Goal: Information Seeking & Learning: Learn about a topic

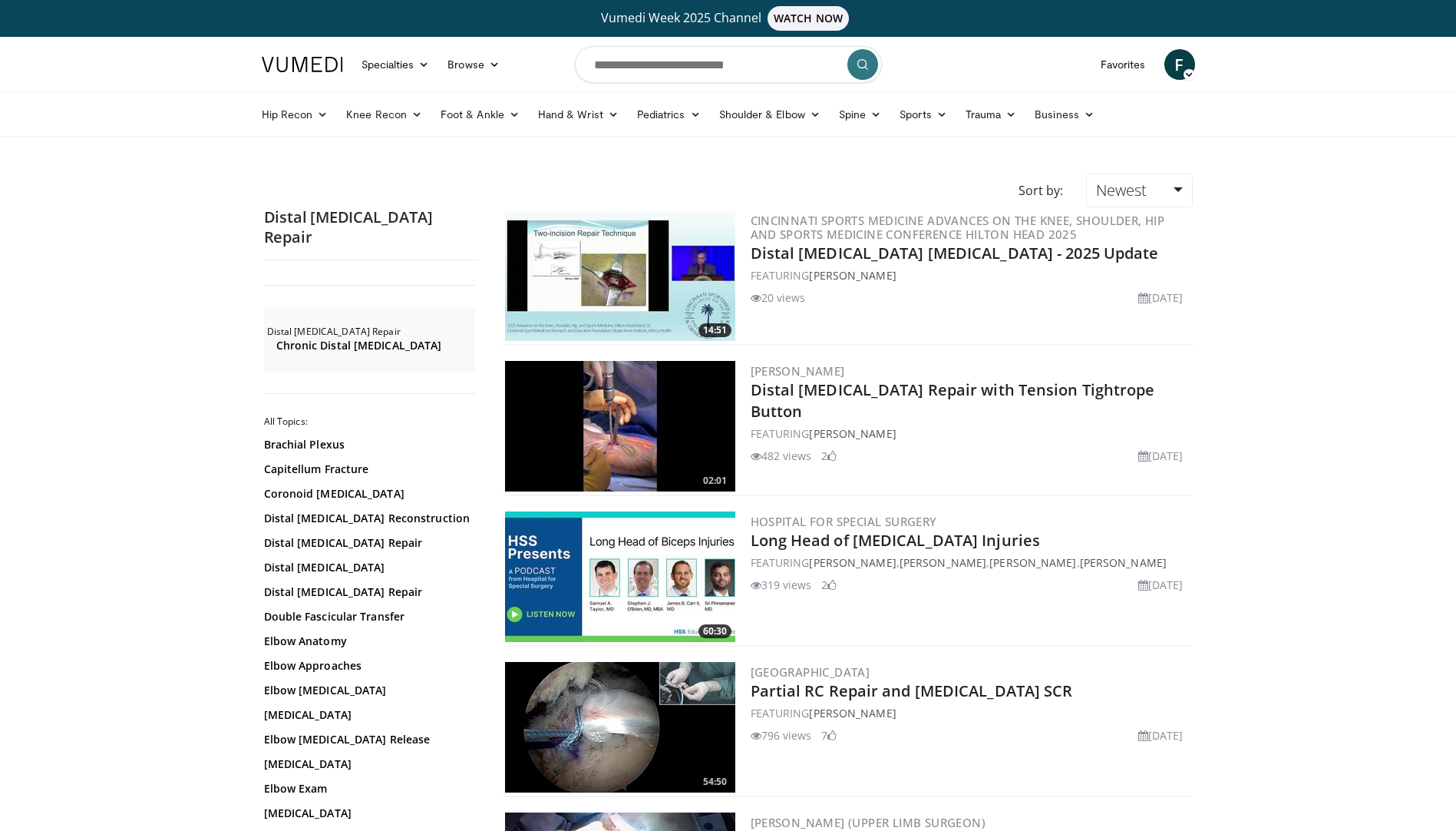
scroll to position [3340, 0]
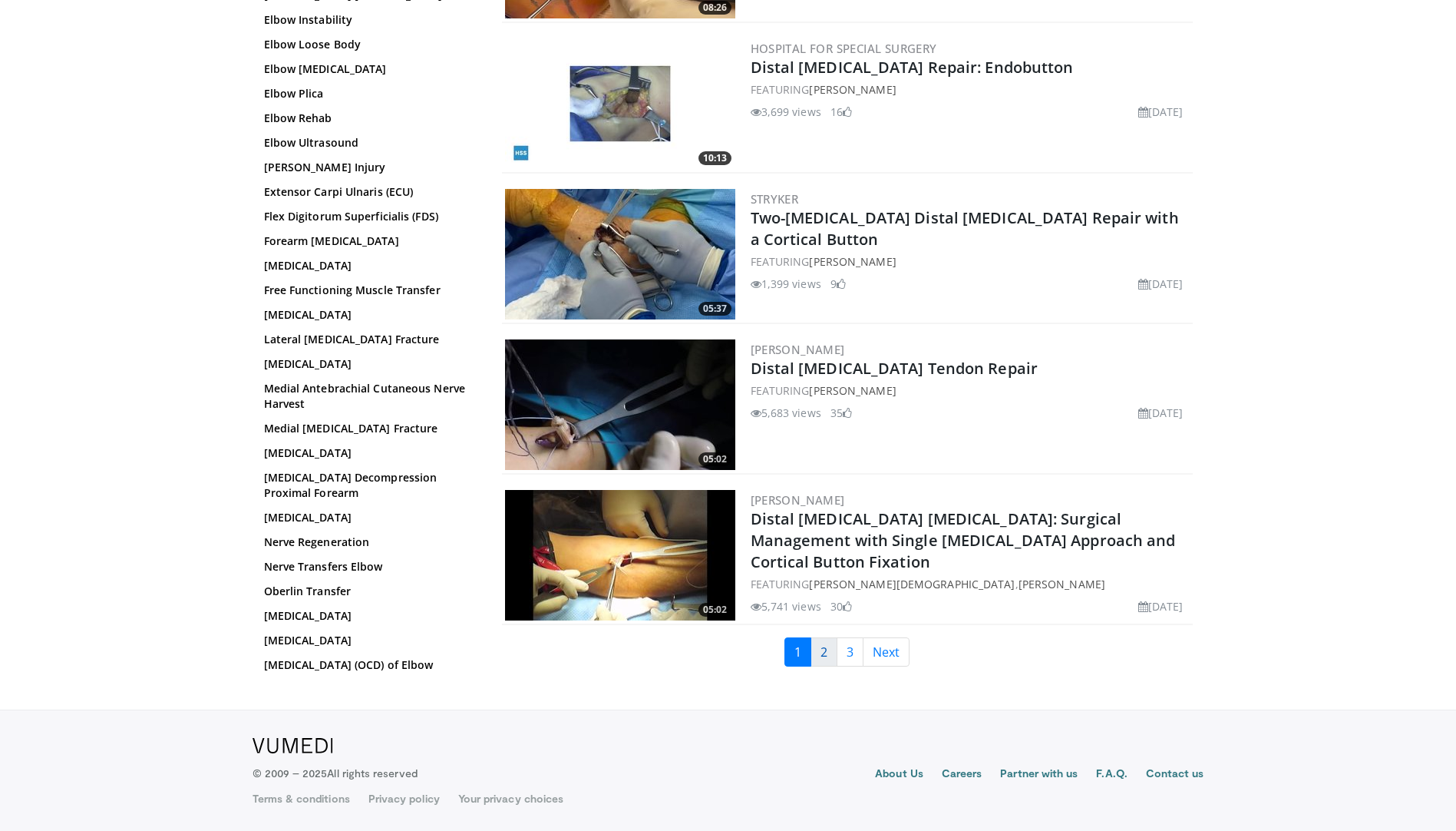
click at [832, 661] on link "2" at bounding box center [824, 651] width 27 height 29
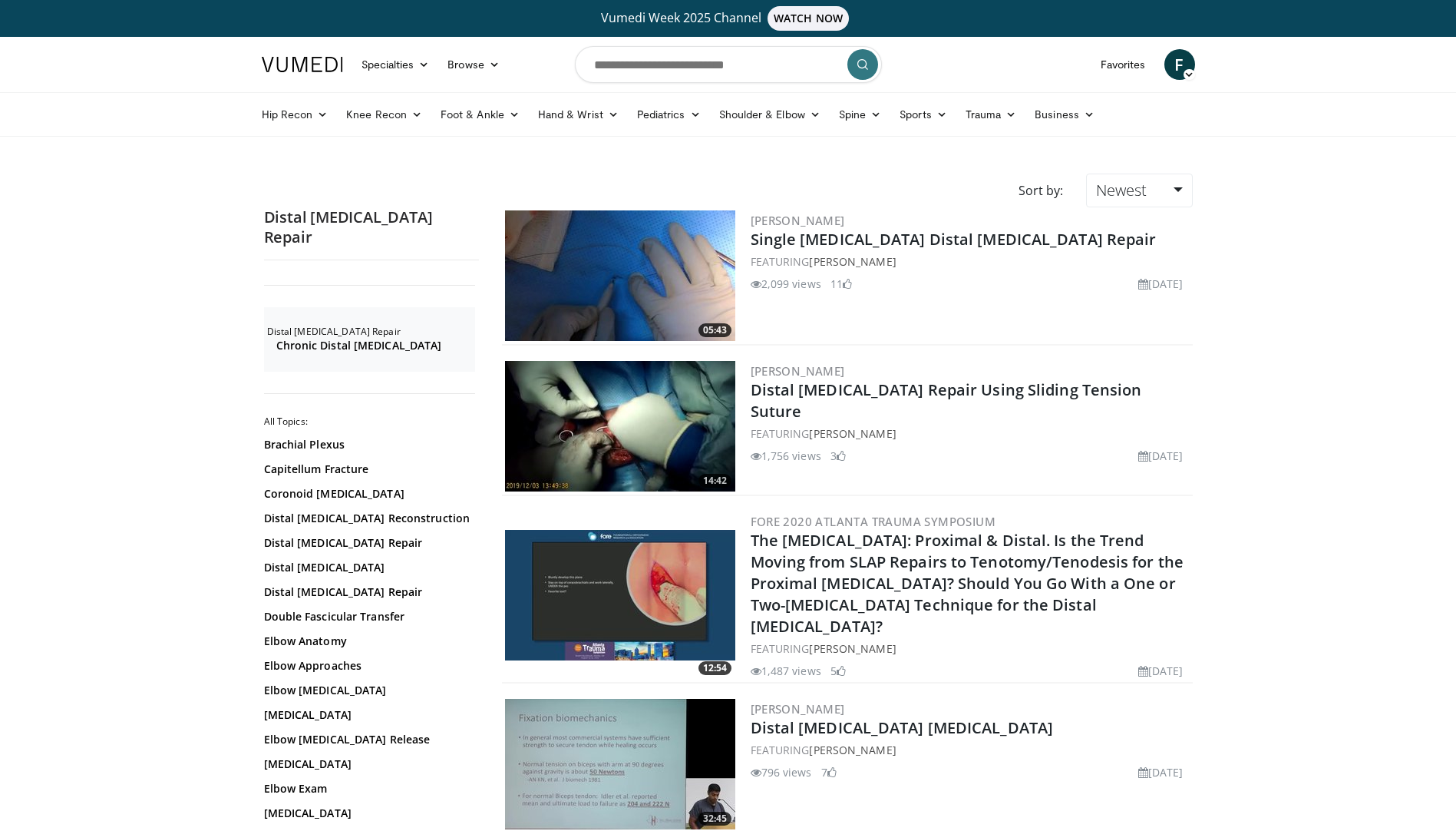
scroll to position [76, 0]
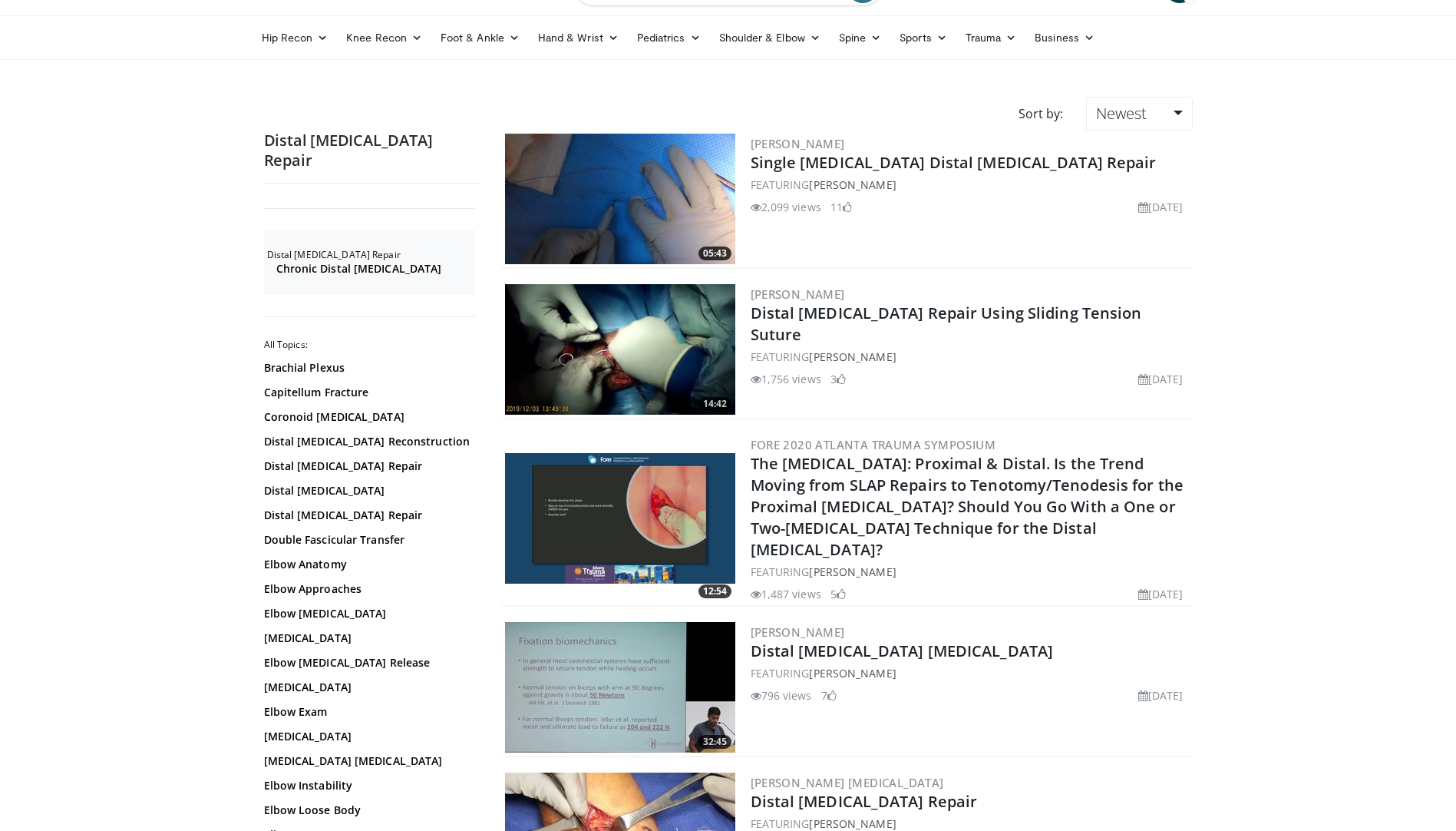
click at [680, 329] on img at bounding box center [620, 349] width 230 height 131
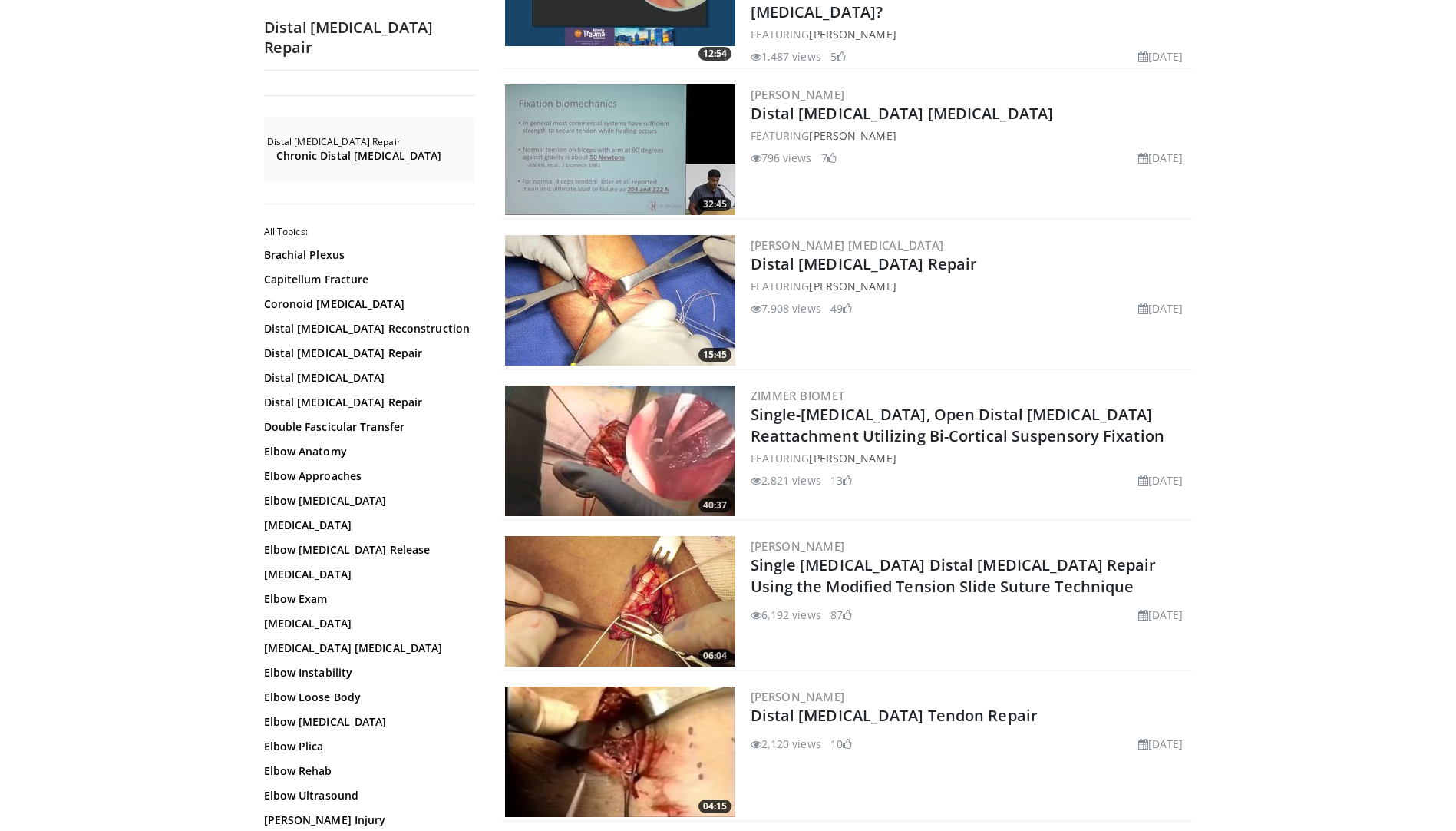
scroll to position [691, 0]
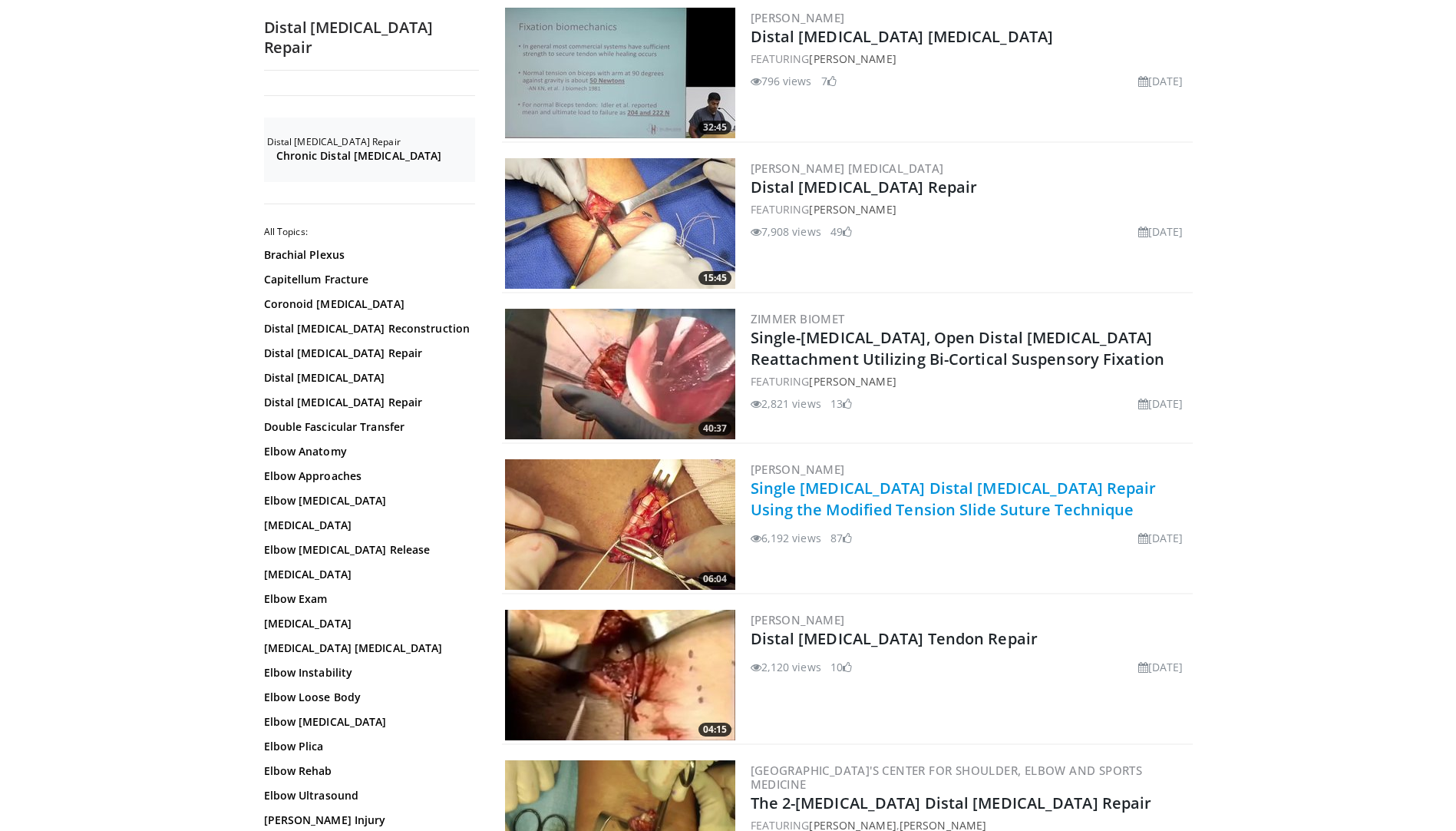
click at [780, 478] on link "Single [MEDICAL_DATA] Distal [MEDICAL_DATA] Repair Using the Modified Tension S…" at bounding box center [954, 499] width 406 height 42
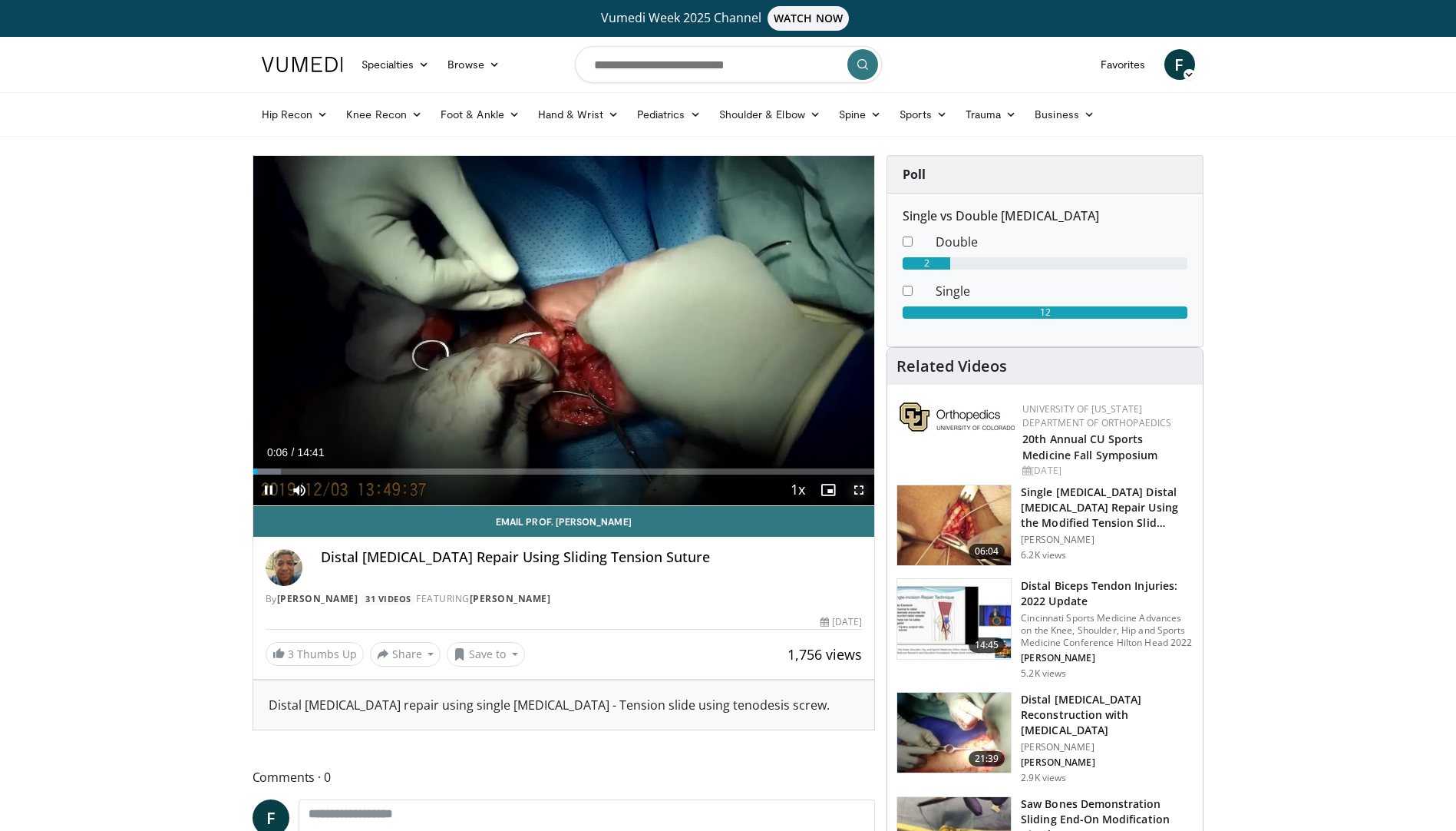
click at [854, 494] on span "Video Player" at bounding box center [859, 489] width 31 height 31
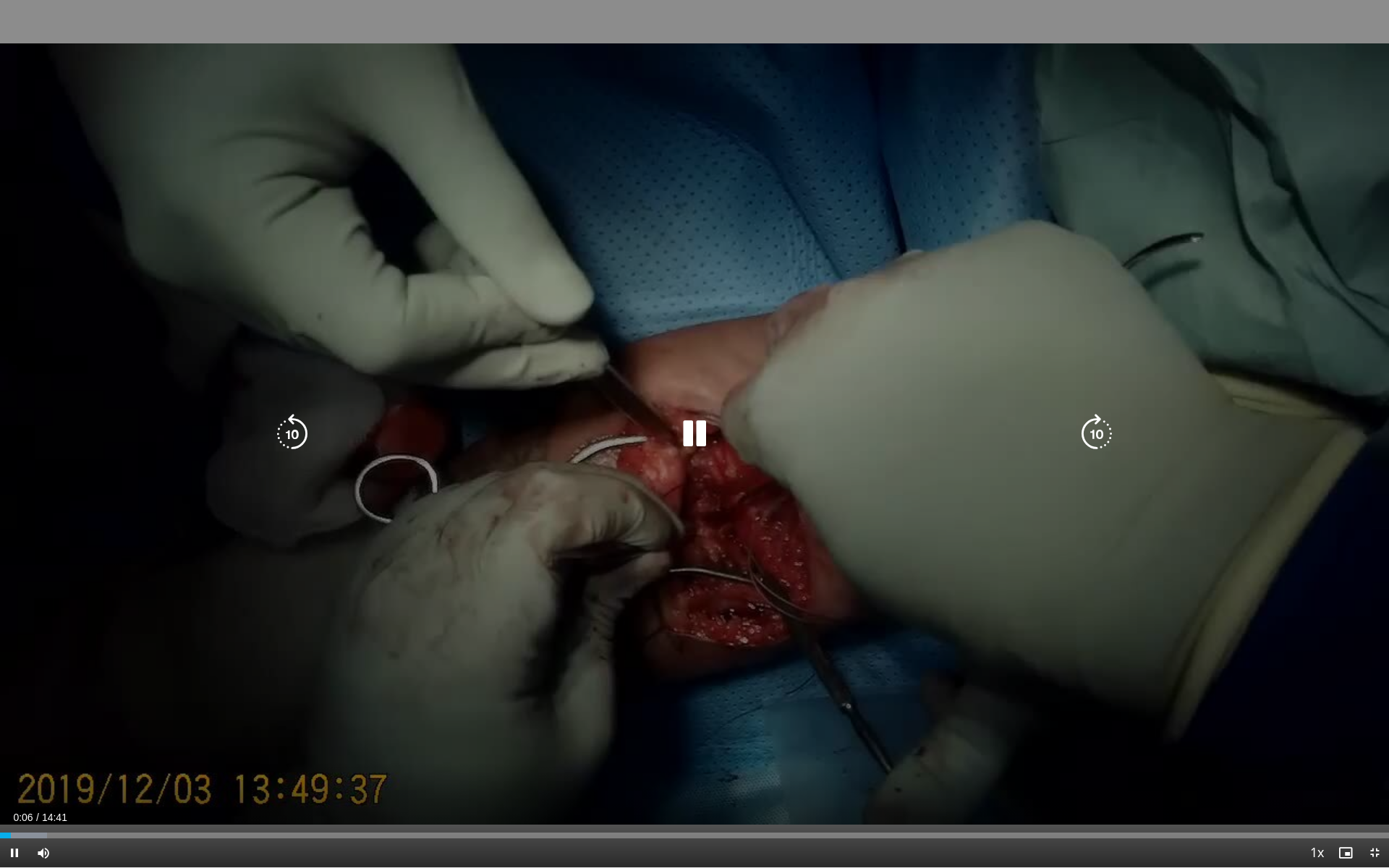
click at [288, 655] on div "10 seconds Tap to unmute" at bounding box center [694, 434] width 1389 height 867
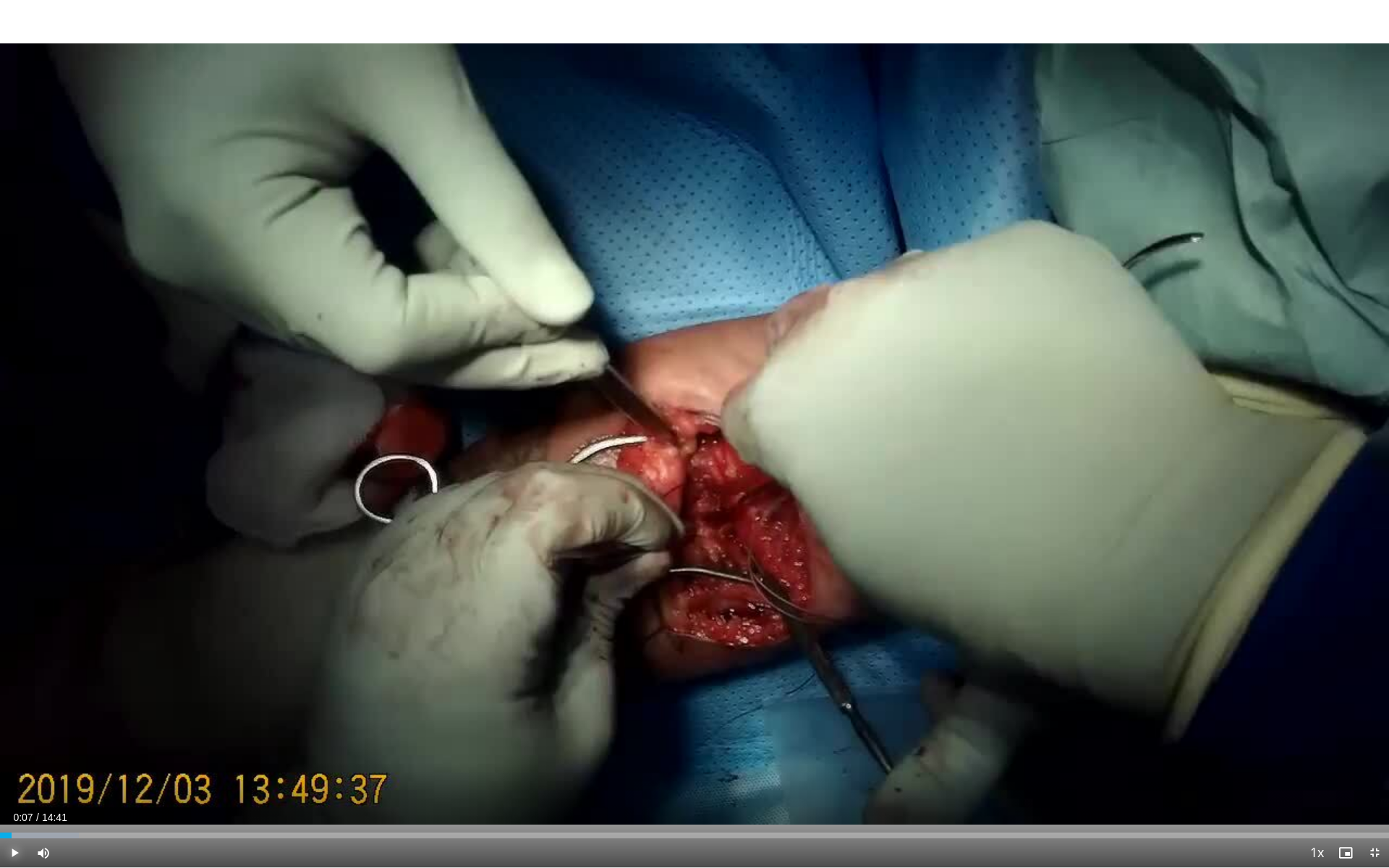
click at [14, 782] on span "Video Player" at bounding box center [14, 852] width 29 height 29
click at [384, 782] on div "Current Time 0:19 / Duration 14:41 Pause Skip Backward Skip Forward Mute Loaded…" at bounding box center [694, 852] width 1389 height 29
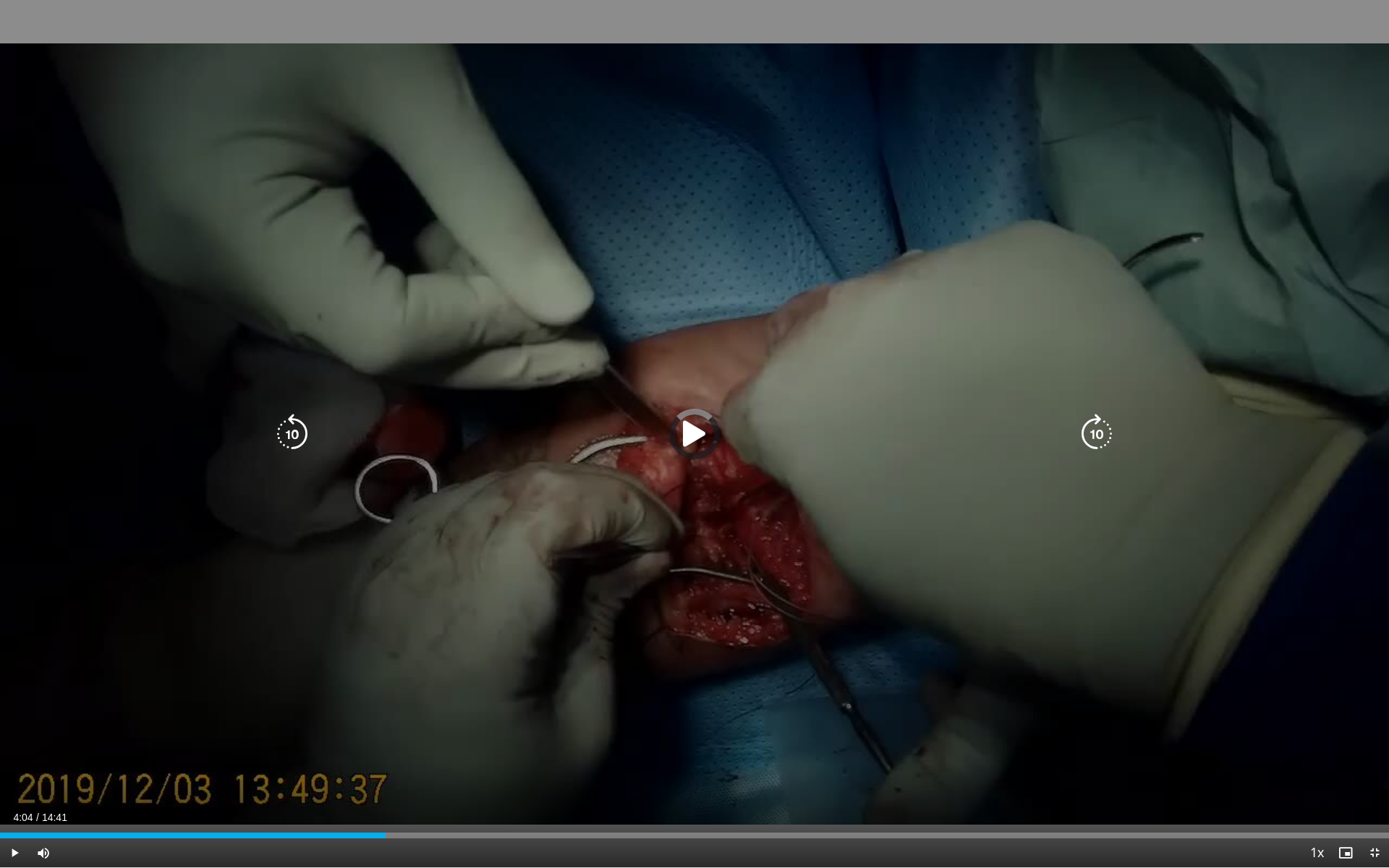
click at [386, 782] on div "Loaded : 0.00% 04:04 03:53" at bounding box center [694, 835] width 1389 height 6
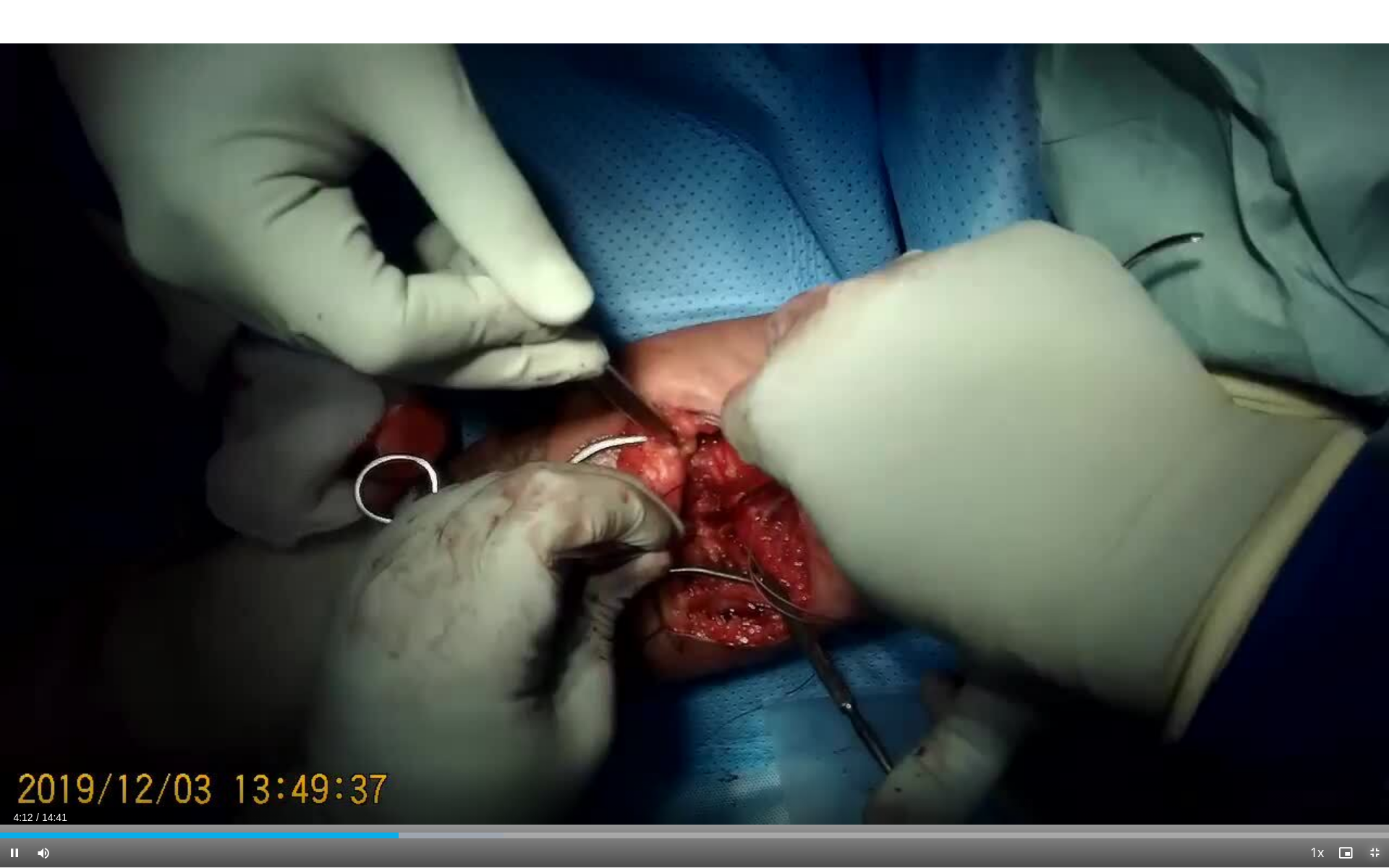
click at [1371, 782] on span "Video Player" at bounding box center [1374, 852] width 29 height 29
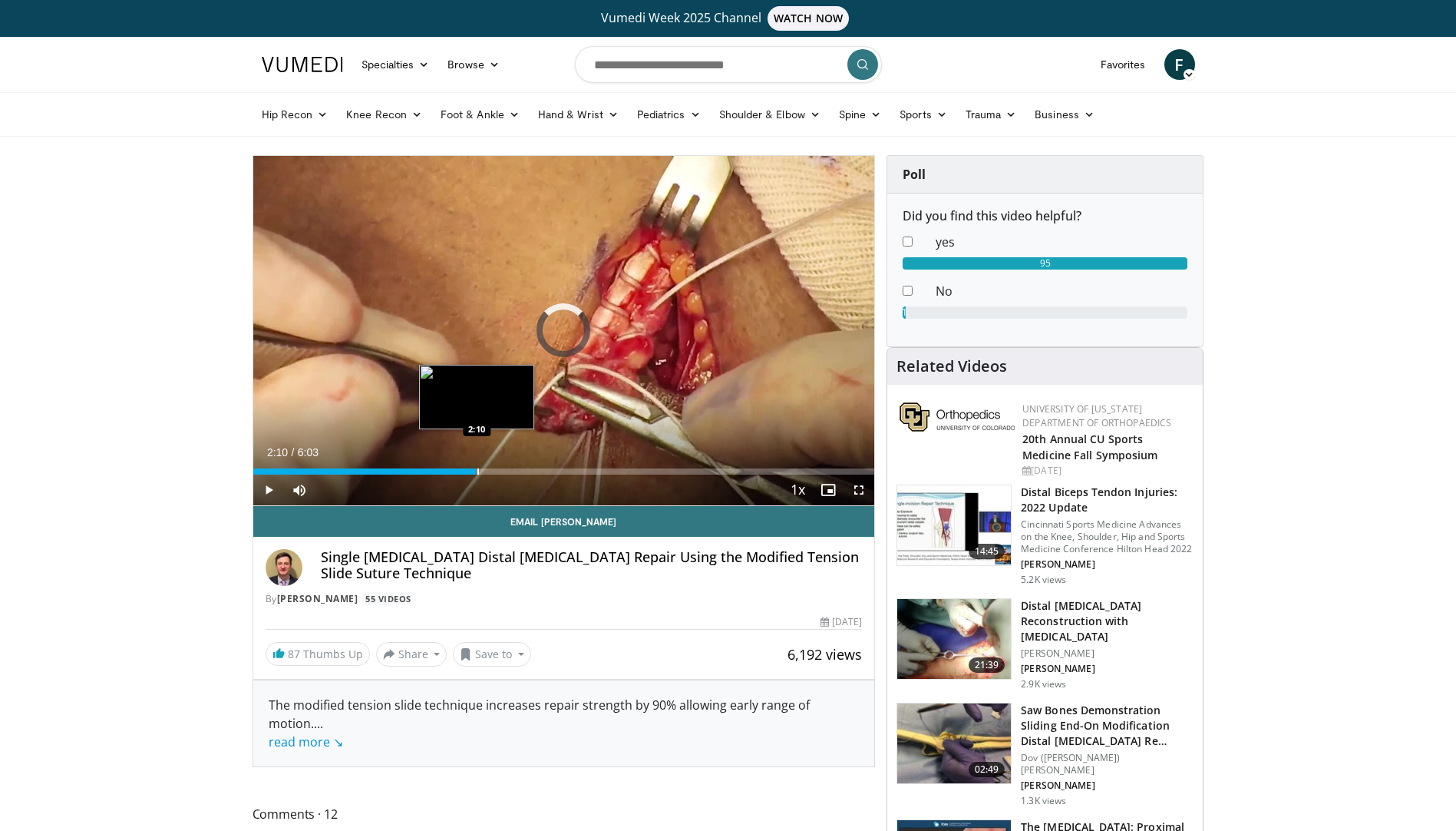
click at [478, 473] on div "Progress Bar" at bounding box center [479, 471] width 2 height 6
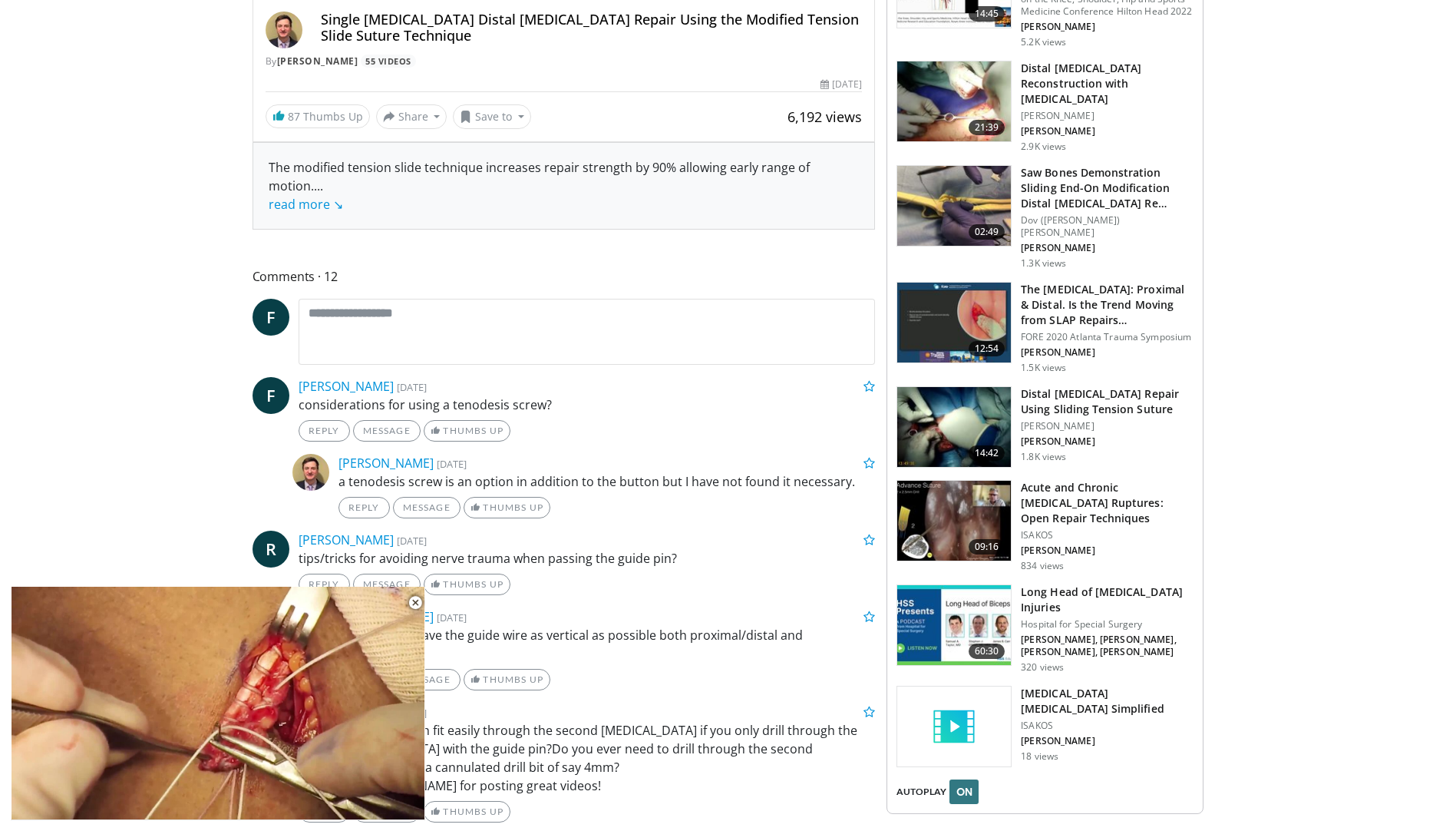
scroll to position [76, 0]
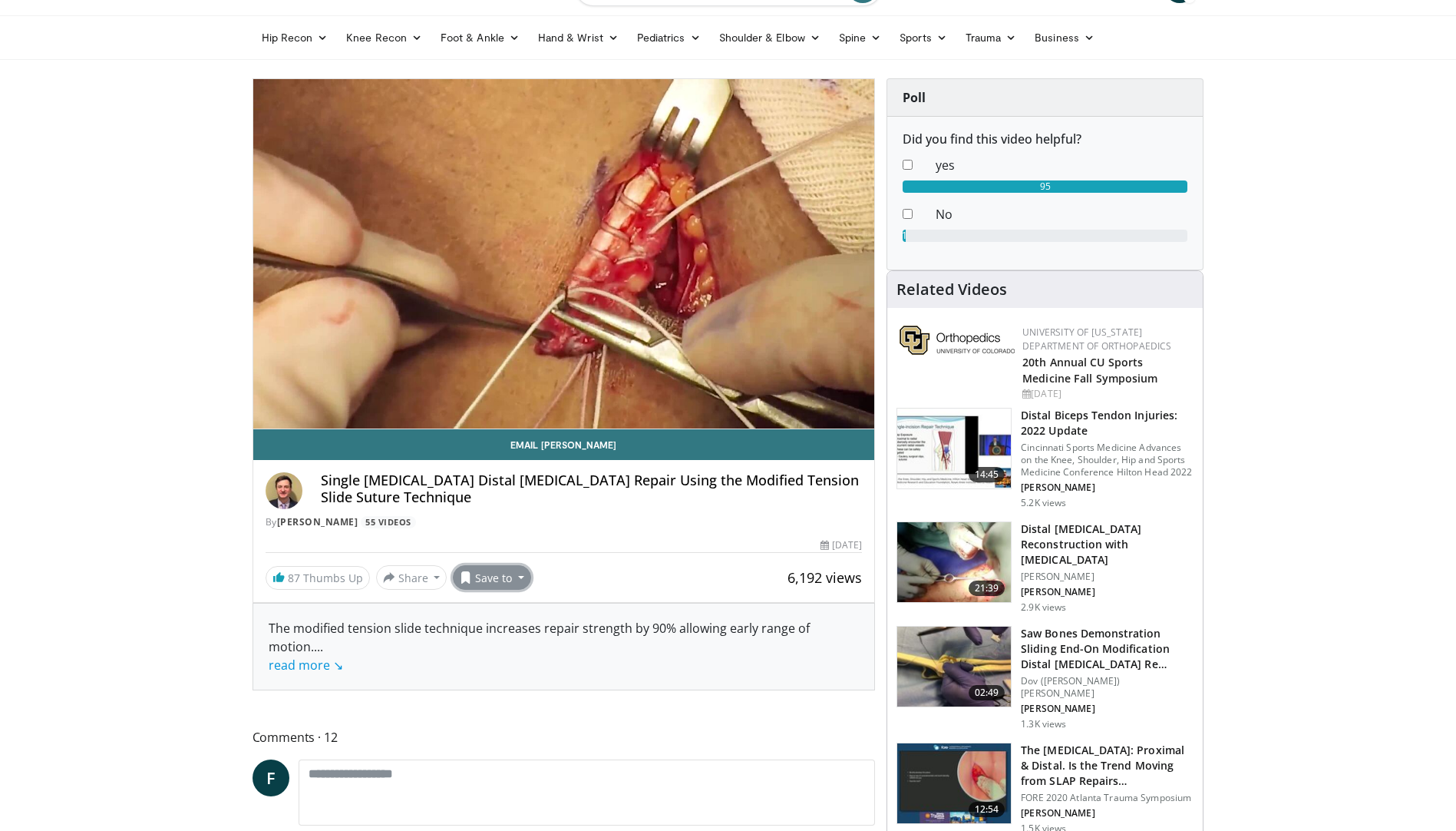
click at [508, 584] on button "Save to" at bounding box center [492, 577] width 78 height 25
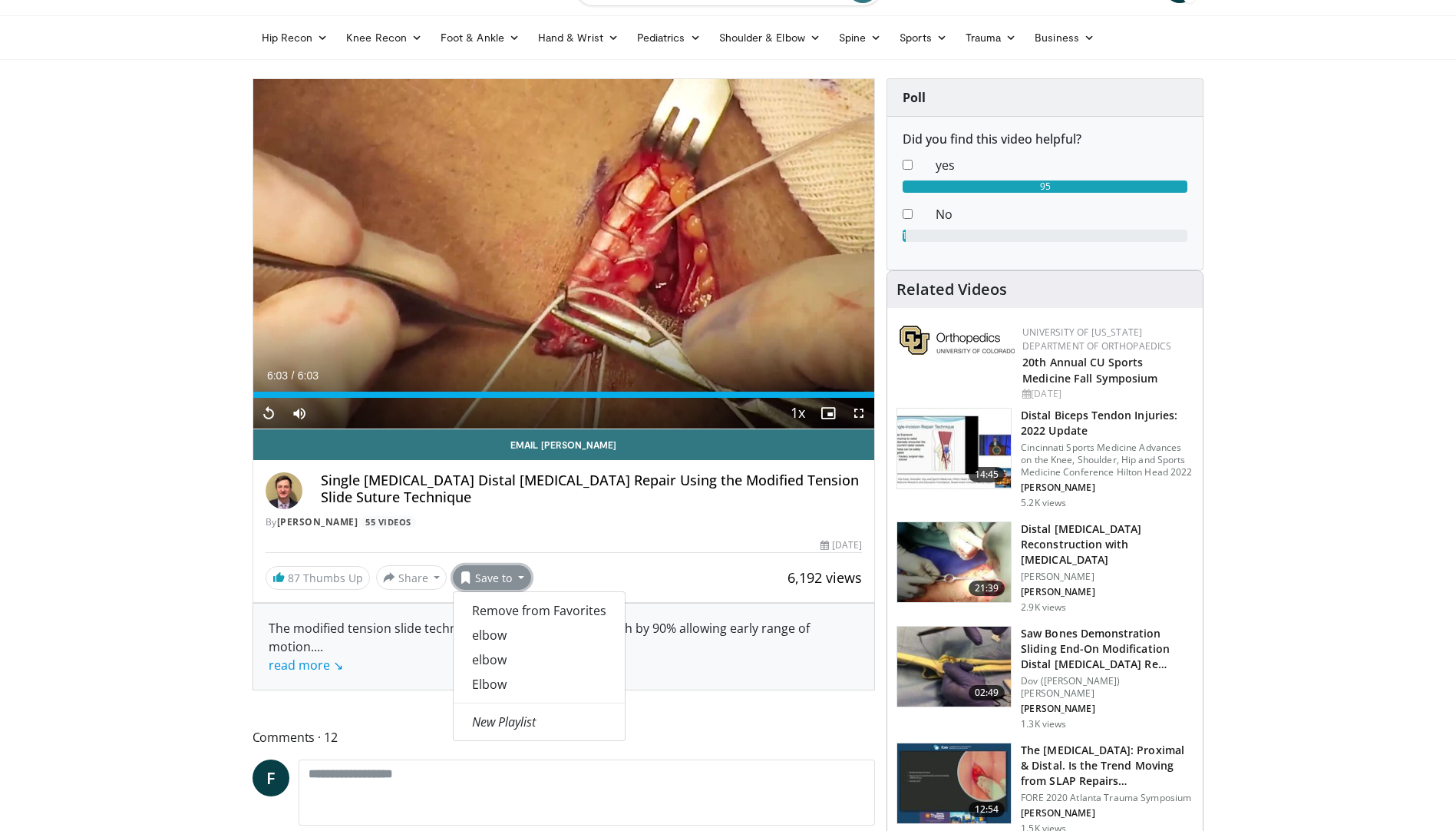
click at [508, 526] on div "By David Tuckman 55 Videos" at bounding box center [564, 522] width 597 height 14
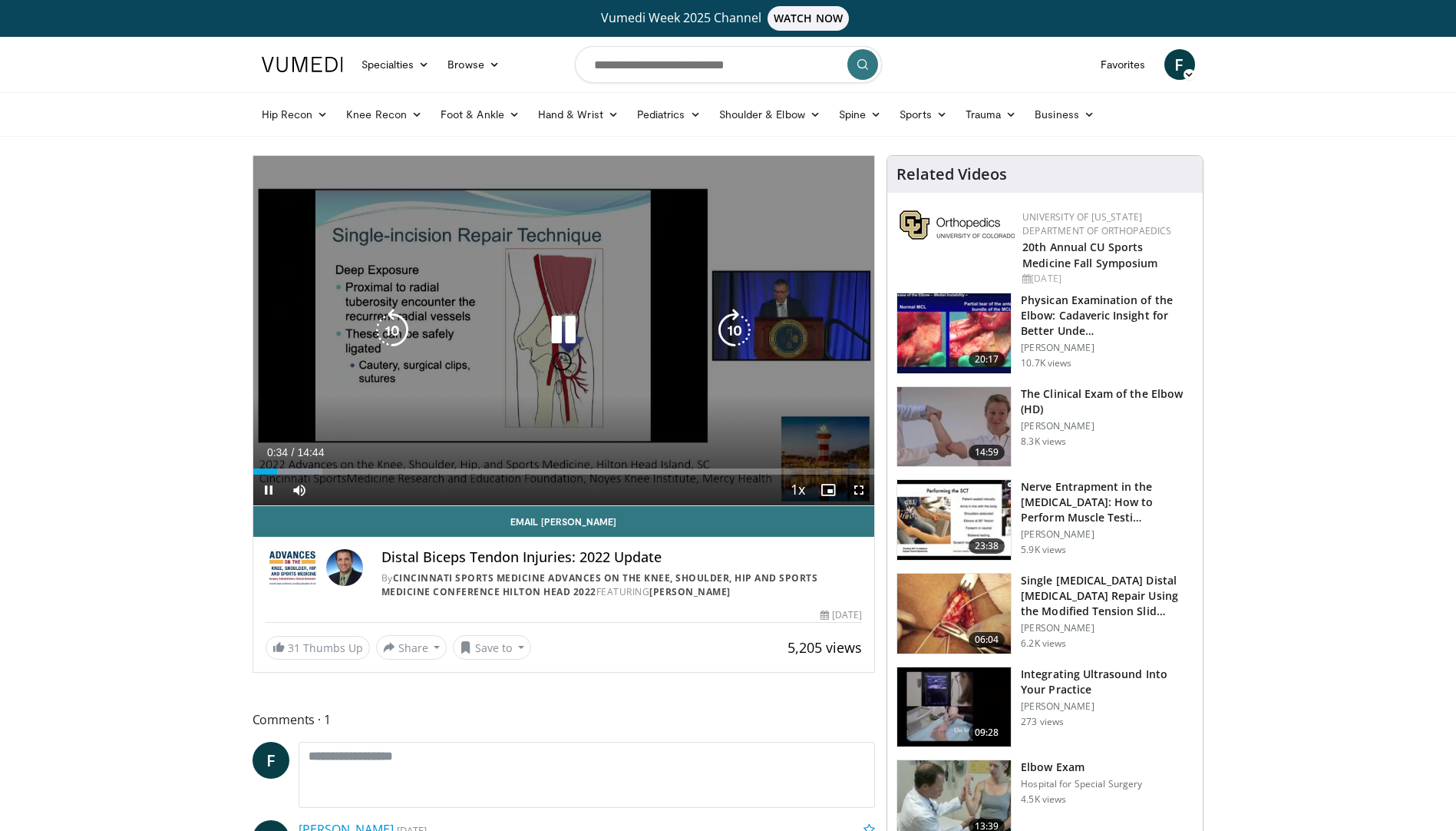
click at [515, 284] on div "10 seconds Tap to unmute" at bounding box center [564, 330] width 622 height 350
